Goal: Transaction & Acquisition: Purchase product/service

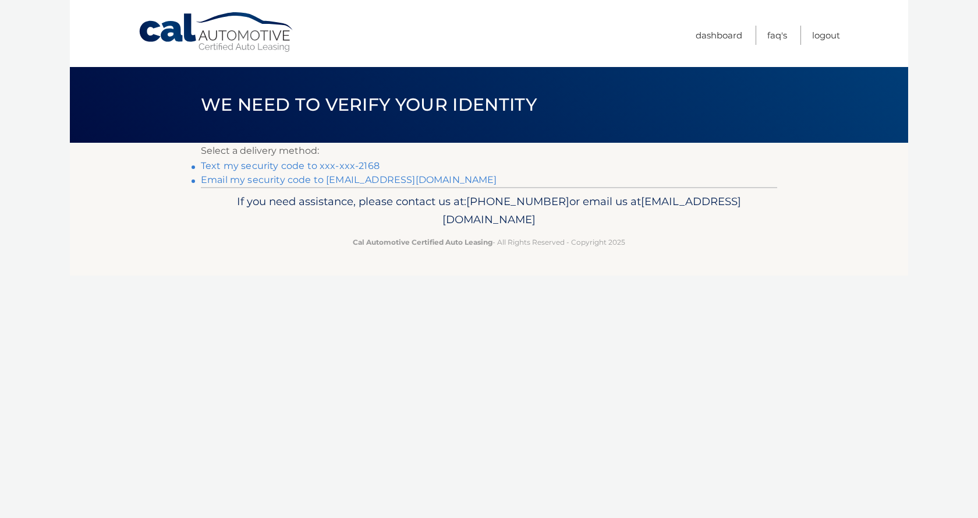
click at [276, 166] on link "Text my security code to xxx-xxx-2168" at bounding box center [290, 165] width 179 height 11
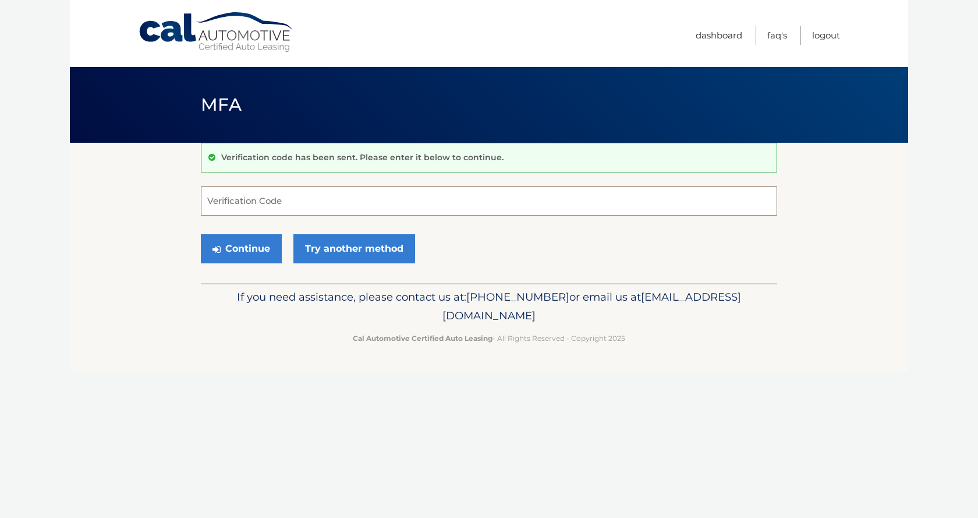
click at [243, 202] on input "Verification Code" at bounding box center [489, 200] width 576 height 29
type input "410687"
click at [236, 248] on button "Continue" at bounding box center [241, 248] width 81 height 29
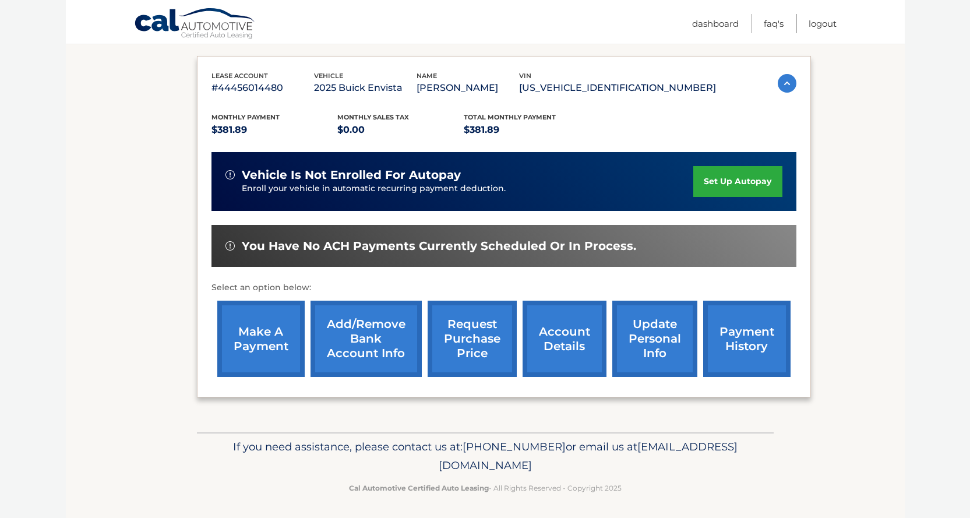
scroll to position [188, 0]
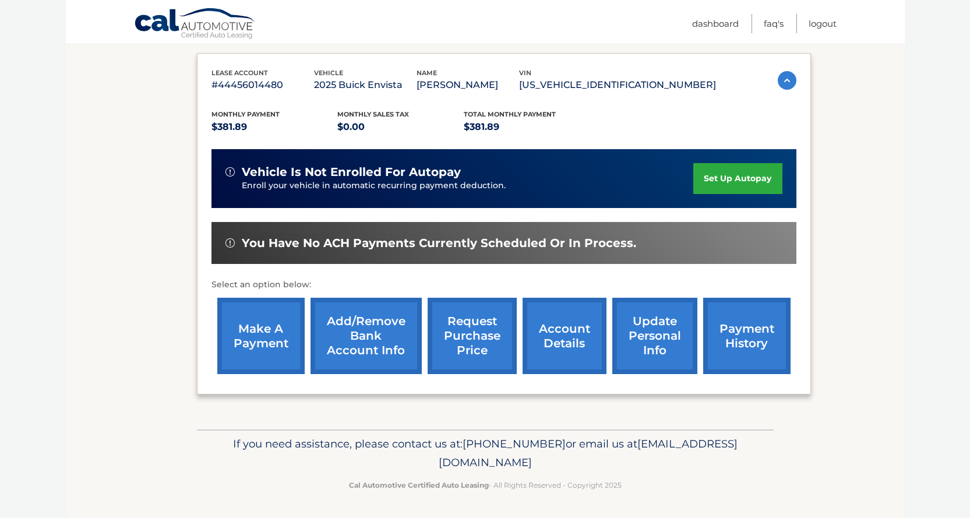
click at [257, 327] on link "make a payment" at bounding box center [260, 336] width 87 height 76
click at [259, 328] on link "make a payment" at bounding box center [260, 336] width 87 height 76
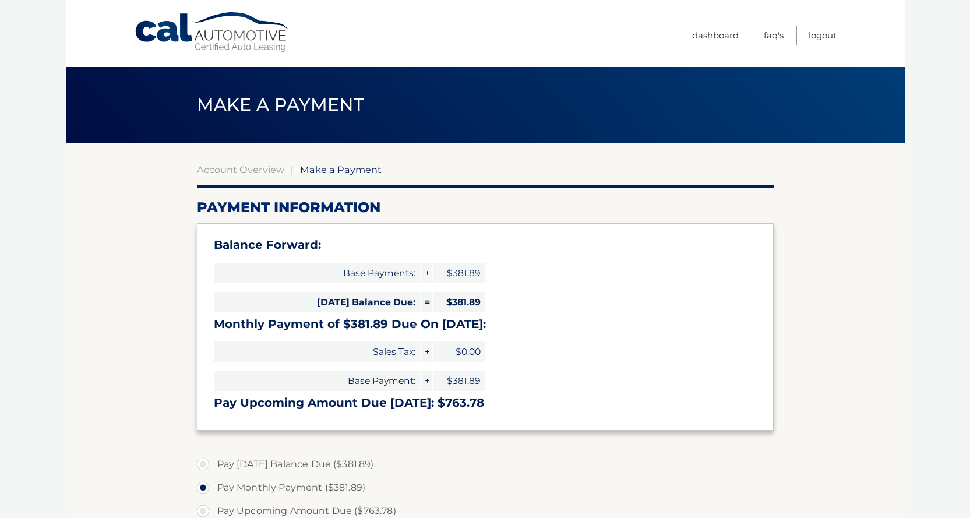
select select "NjcwNjkzZTktZDY0Ni00NDkxLTk1Y2EtMmIyZGY1YTg1ZDQx"
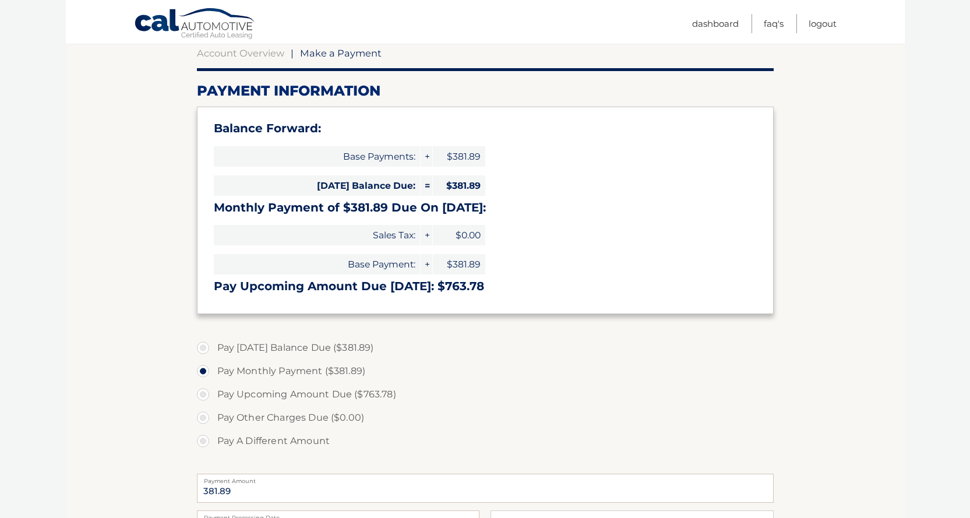
scroll to position [175, 0]
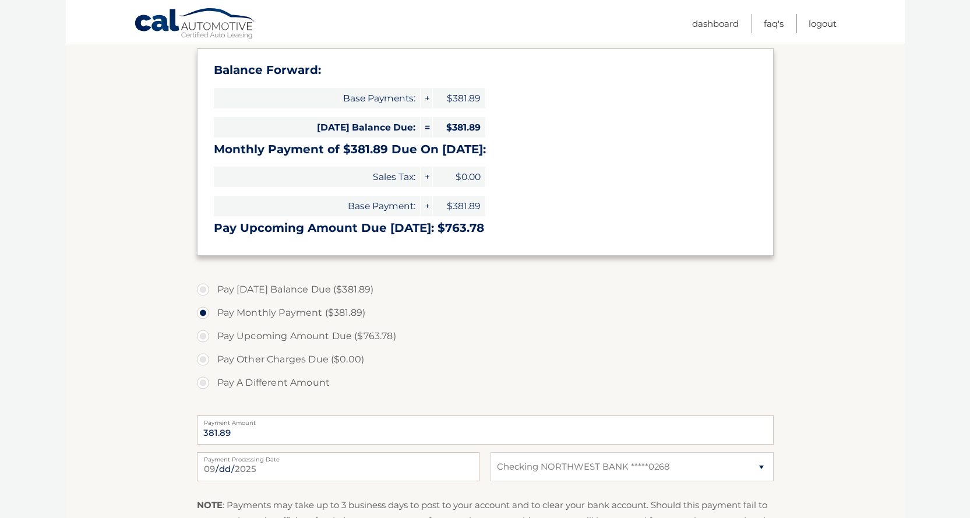
click at [203, 287] on label "Pay [DATE] Balance Due ($381.89)" at bounding box center [485, 289] width 576 height 23
click at [203, 287] on input "Pay [DATE] Balance Due ($381.89)" at bounding box center [207, 287] width 12 height 19
radio input "true"
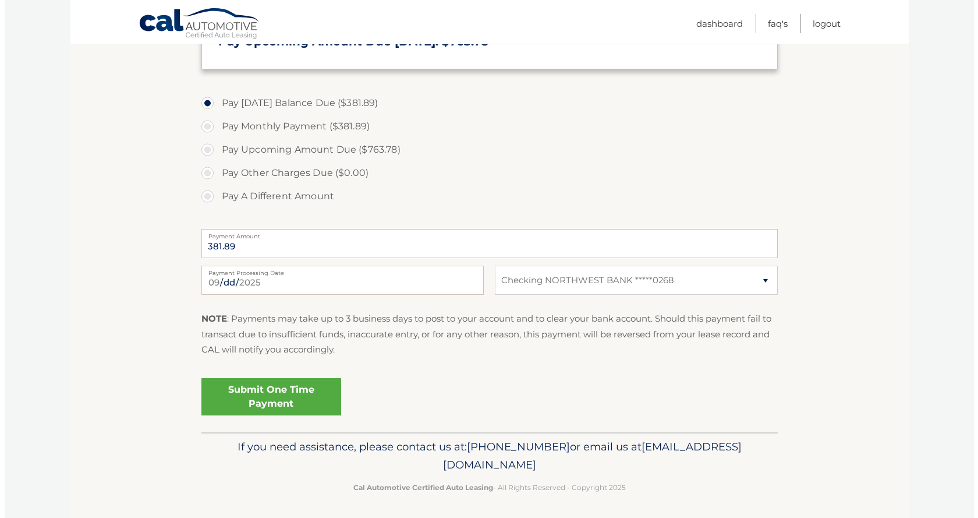
scroll to position [364, 0]
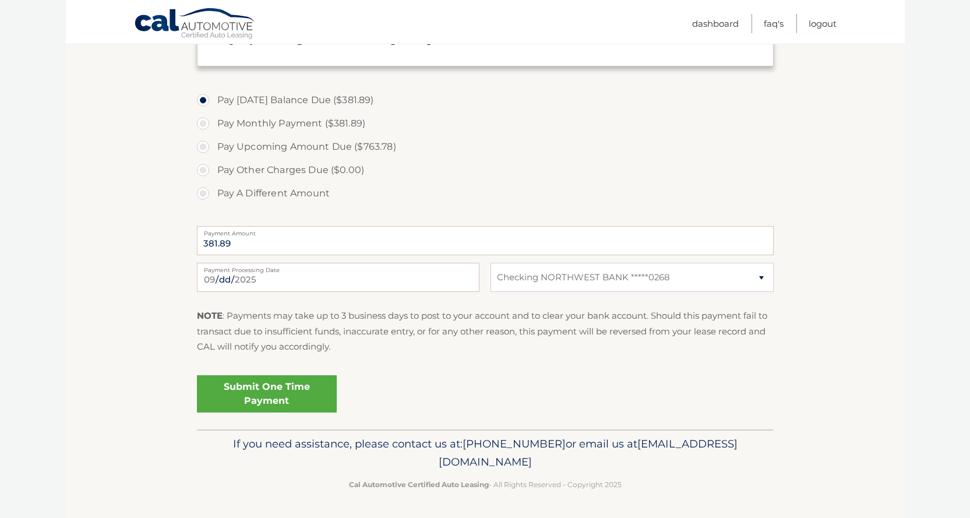
click at [270, 387] on link "Submit One Time Payment" at bounding box center [267, 393] width 140 height 37
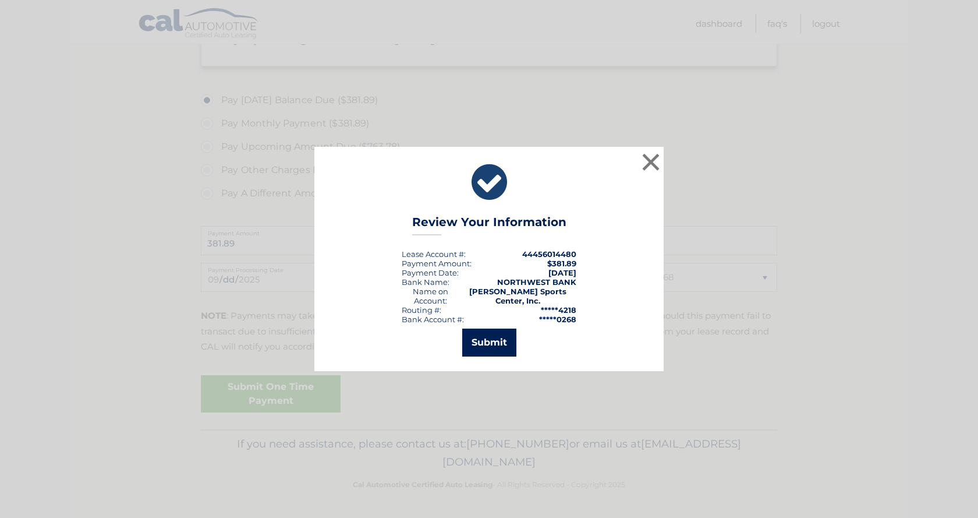
click at [489, 340] on button "Submit" at bounding box center [489, 342] width 54 height 28
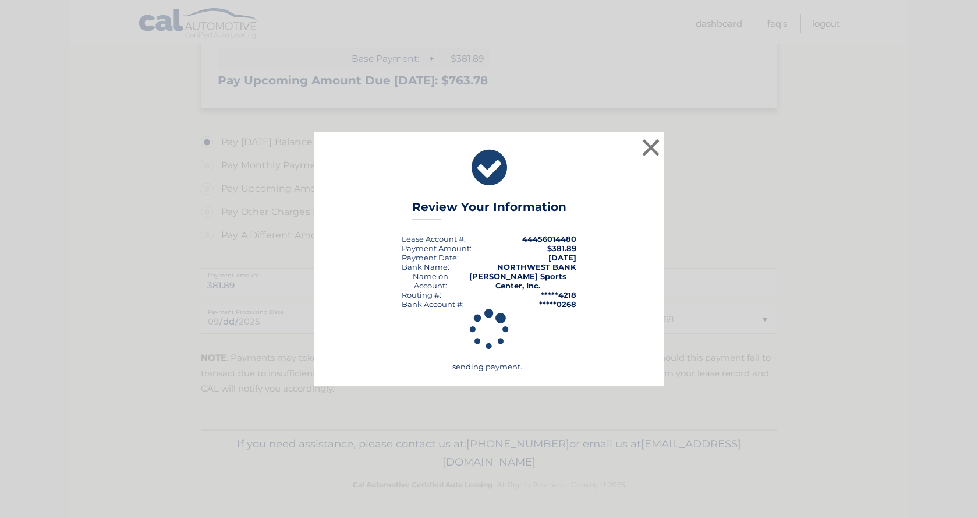
scroll to position [322, 0]
drag, startPoint x: 634, startPoint y: 202, endPoint x: 650, endPoint y: 148, distance: 56.2
click at [650, 148] on button "×" at bounding box center [650, 147] width 23 height 23
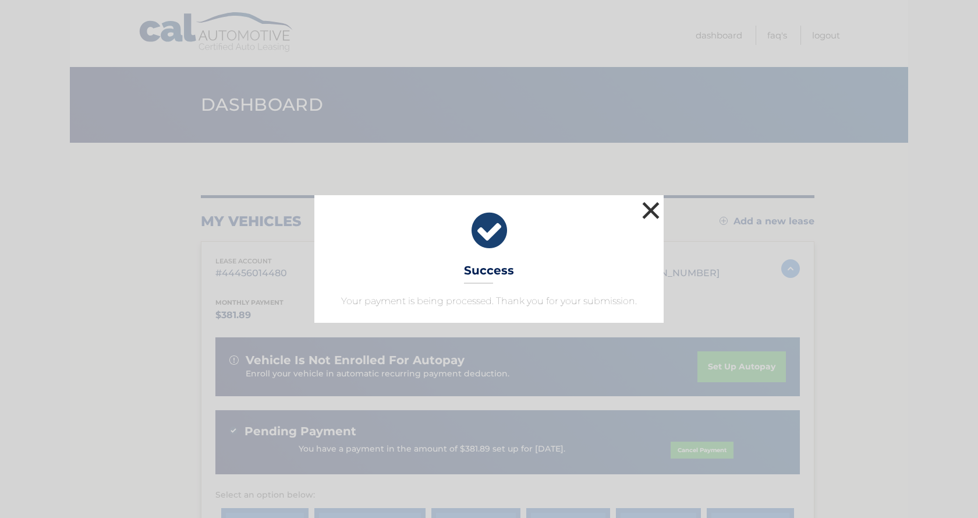
click at [652, 208] on button "×" at bounding box center [650, 210] width 23 height 23
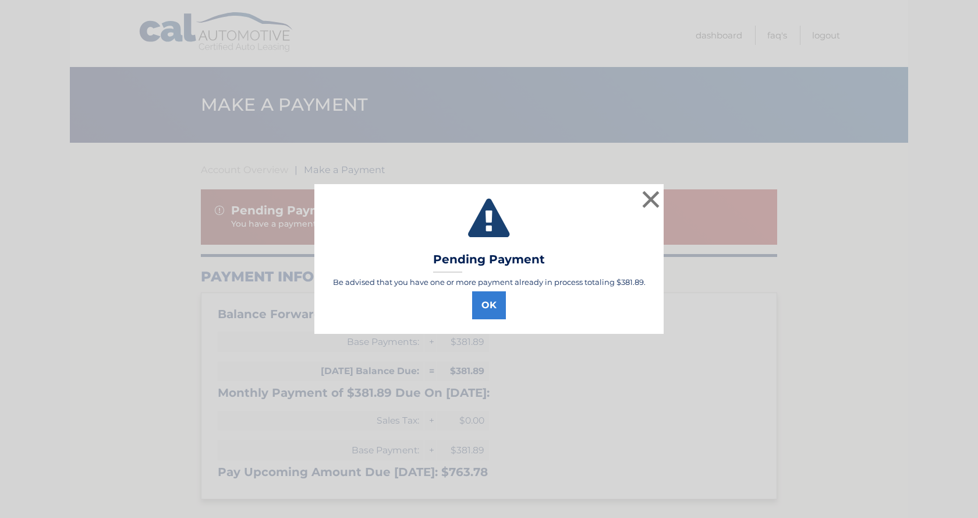
select select "NjcwNjkzZTktZDY0Ni00NDkxLTk1Y2EtMmIyZGY1YTg1ZDQx"
click at [491, 306] on button "OK" at bounding box center [489, 305] width 34 height 28
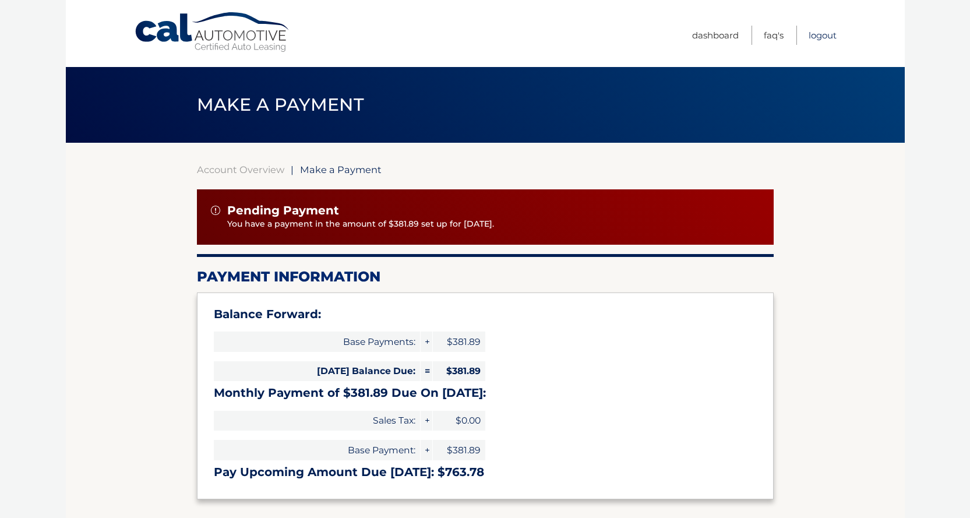
click at [828, 26] on link "Logout" at bounding box center [822, 35] width 28 height 19
